Goal: Information Seeking & Learning: Learn about a topic

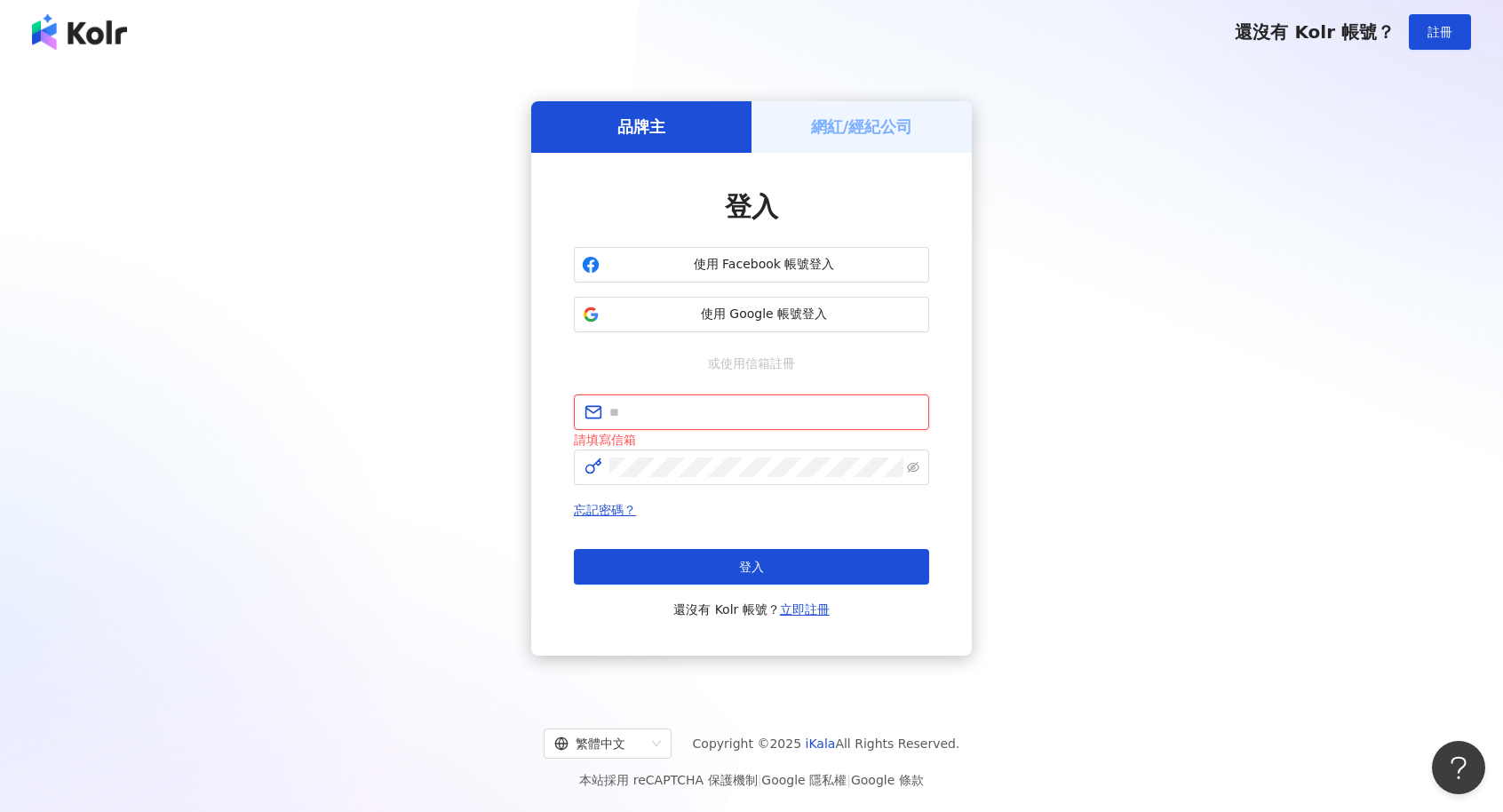
type input "**********"
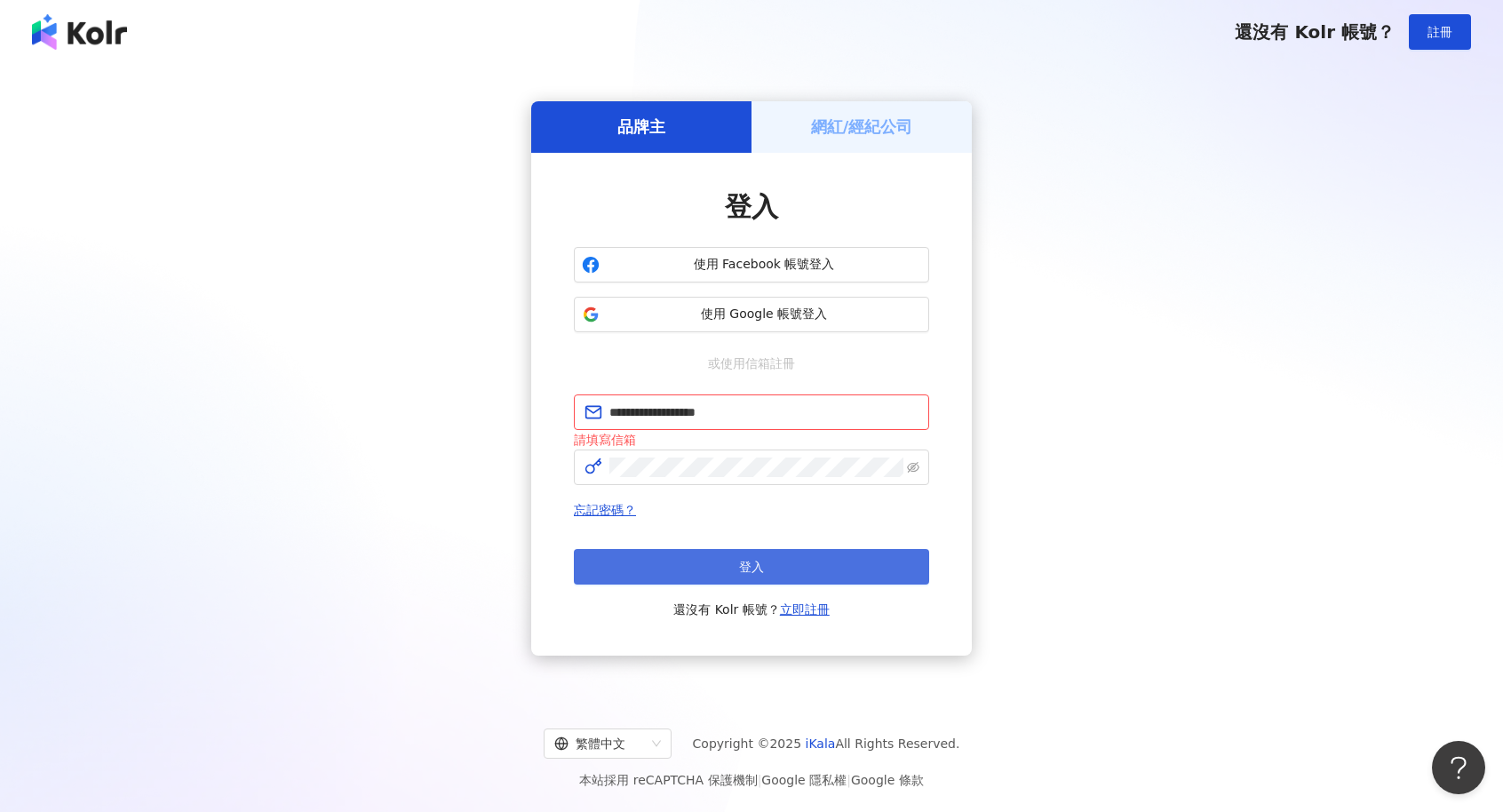
click at [823, 558] on button "登入" at bounding box center [751, 566] width 355 height 35
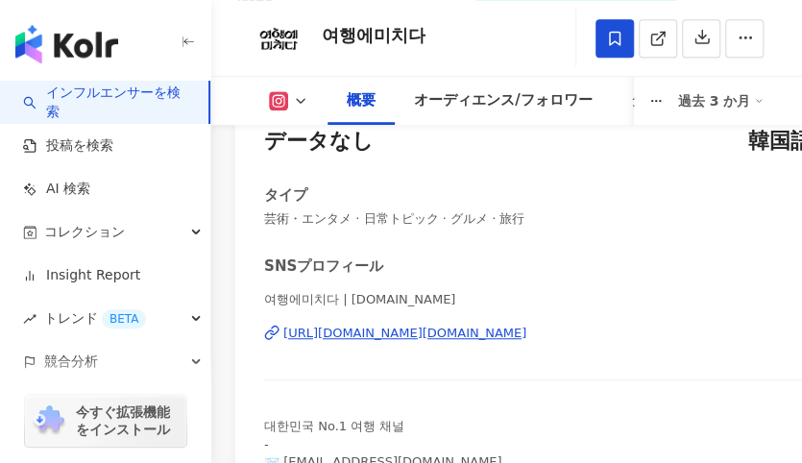
scroll to position [288, 0]
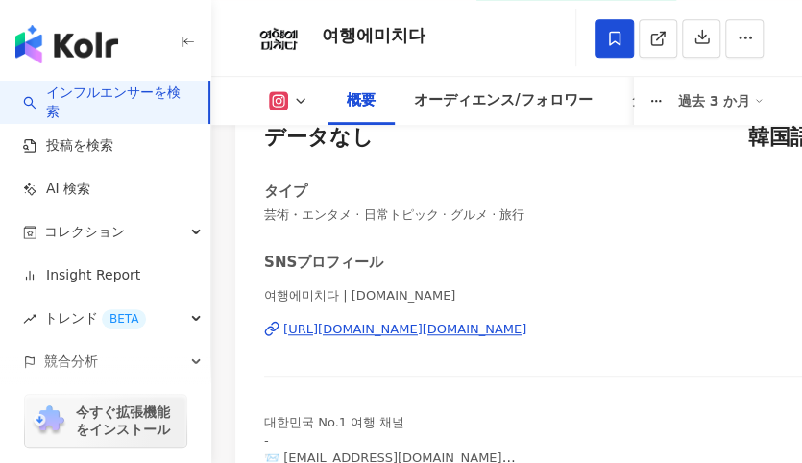
scroll to position [288, 0]
